Goal: Navigation & Orientation: Find specific page/section

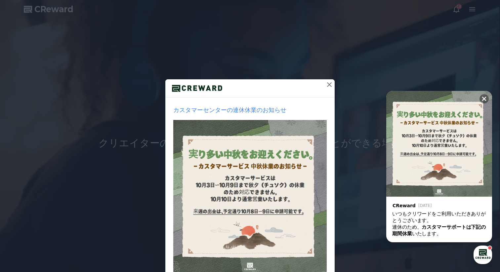
click at [329, 85] on icon at bounding box center [329, 85] width 8 height 8
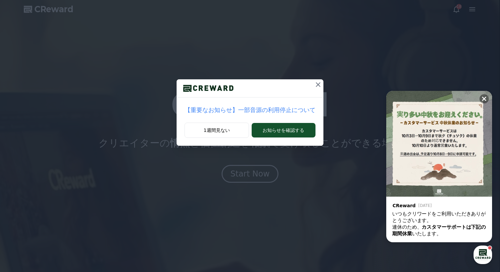
click at [317, 84] on icon at bounding box center [318, 84] width 5 height 5
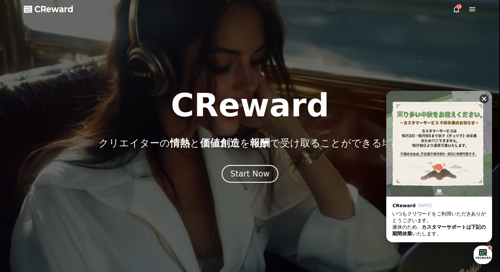
click at [484, 98] on icon at bounding box center [484, 99] width 7 height 7
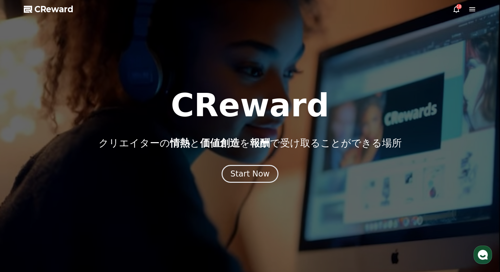
click at [475, 12] on icon at bounding box center [472, 9] width 8 height 8
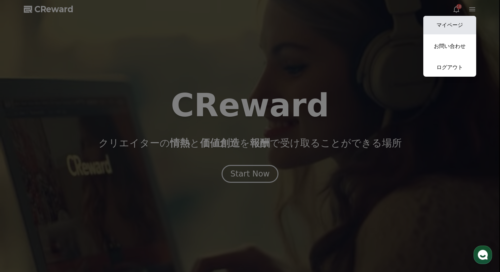
click at [459, 30] on link "マイページ" at bounding box center [449, 25] width 53 height 19
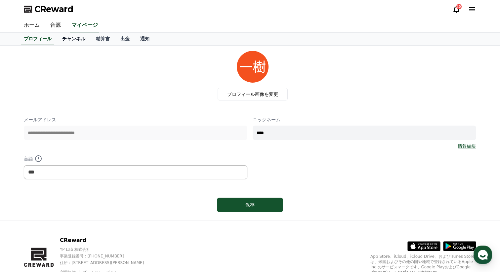
click at [70, 39] on link "チャンネル" at bounding box center [74, 39] width 34 height 13
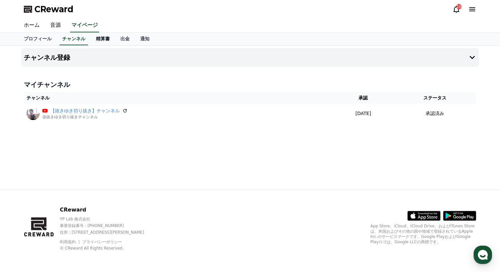
click at [100, 40] on link "精算書" at bounding box center [103, 39] width 24 height 13
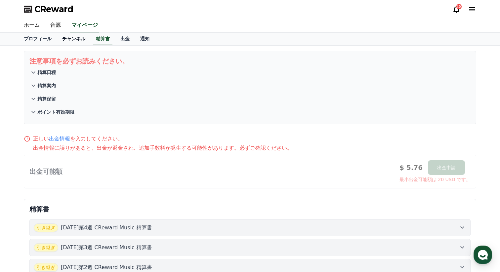
click at [78, 38] on link "チャンネル" at bounding box center [74, 39] width 34 height 13
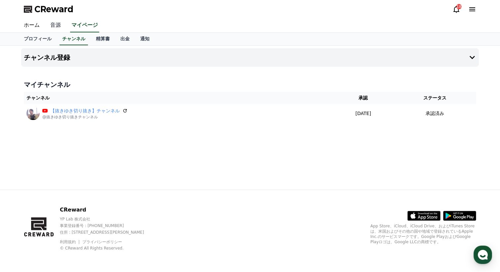
click at [61, 26] on link "音源" at bounding box center [55, 26] width 21 height 14
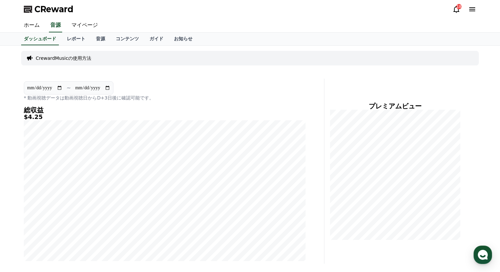
click at [284, 86] on div "**********" at bounding box center [165, 91] width 282 height 20
